Goal: Transaction & Acquisition: Purchase product/service

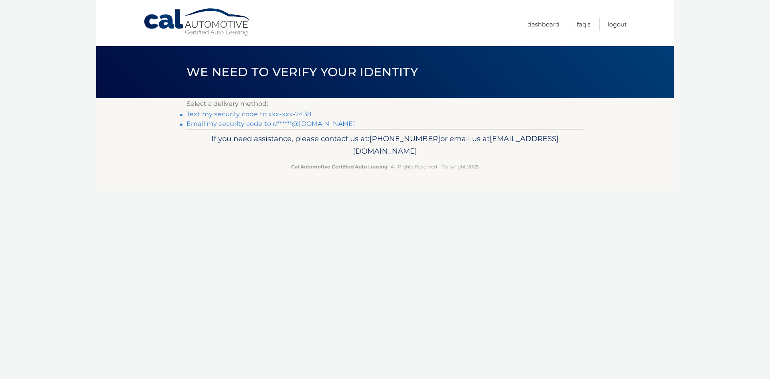
click at [205, 117] on link "Text my security code to xxx-xxx-2438" at bounding box center [248, 114] width 125 height 8
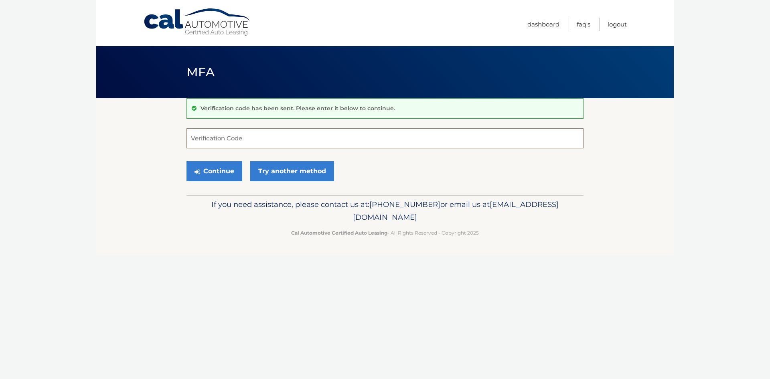
click at [230, 133] on input "Verification Code" at bounding box center [384, 138] width 397 height 20
type input "612485"
click at [229, 173] on button "Continue" at bounding box center [214, 171] width 56 height 20
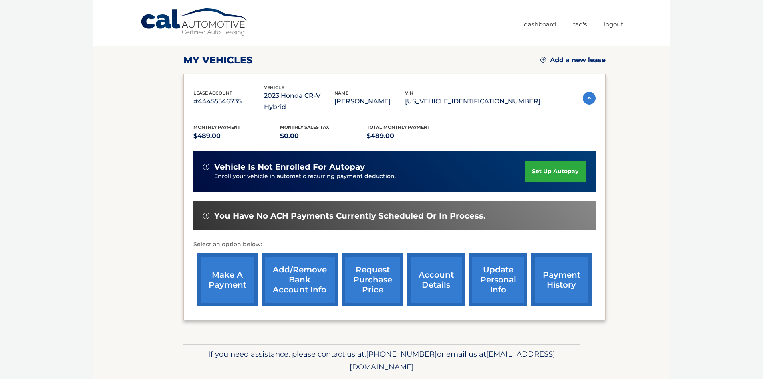
scroll to position [107, 0]
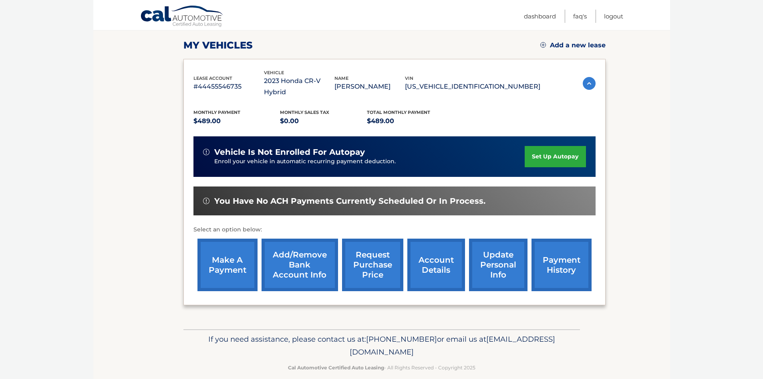
click at [224, 261] on link "make a payment" at bounding box center [228, 264] width 60 height 53
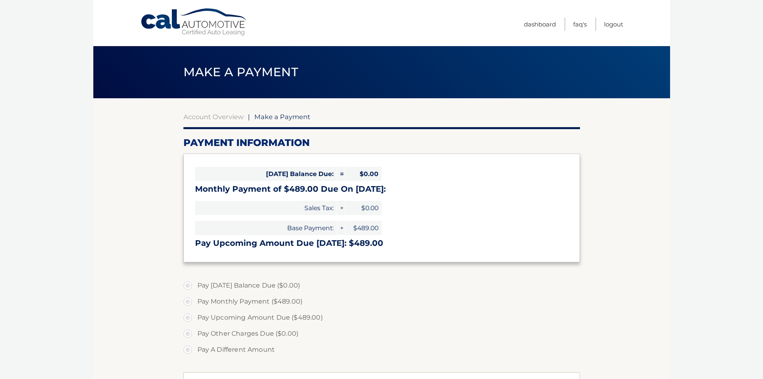
select select "MGU3YWMwM2YtNjQyOS00MWZiLWFhNzAtNjIyNWYzYzdjY2Vm"
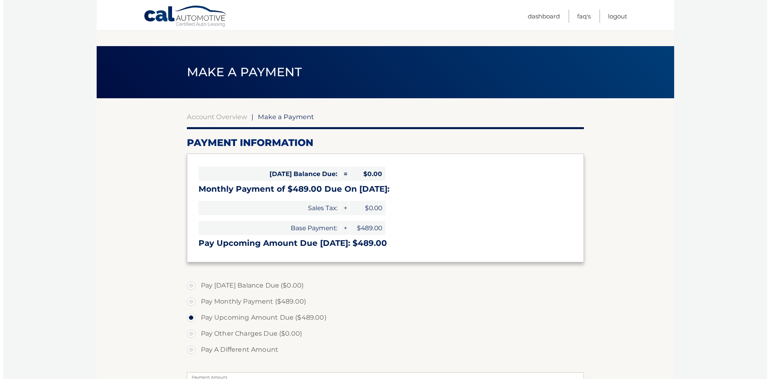
scroll to position [194, 0]
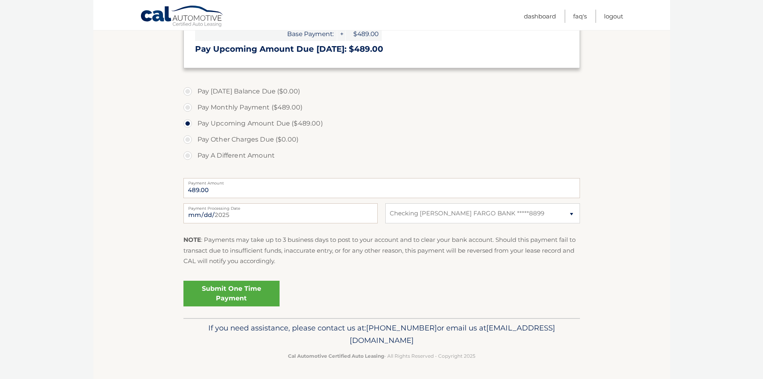
click at [229, 295] on link "Submit One Time Payment" at bounding box center [232, 294] width 96 height 26
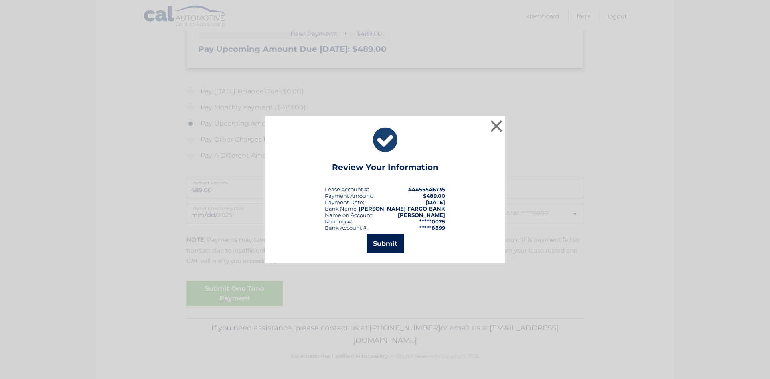
click at [392, 248] on button "Submit" at bounding box center [384, 243] width 37 height 19
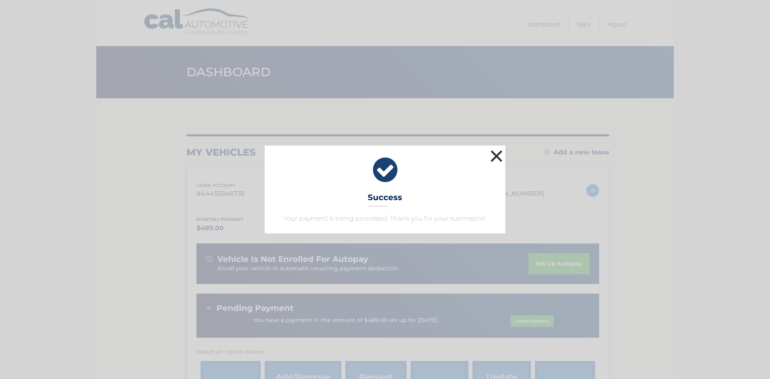
click at [495, 156] on button "×" at bounding box center [496, 156] width 16 height 16
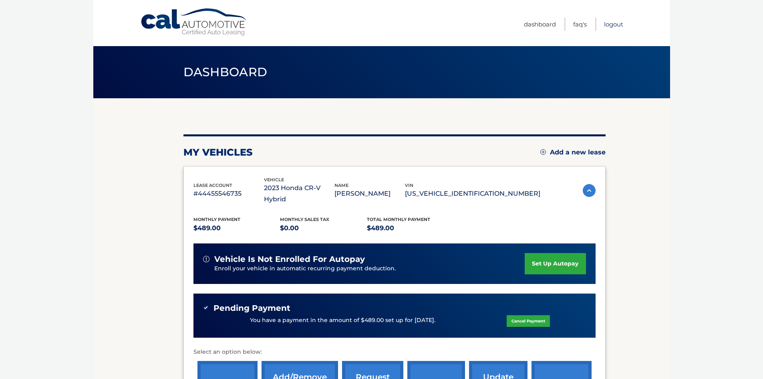
click at [612, 26] on link "Logout" at bounding box center [613, 24] width 19 height 13
